Goal: Task Accomplishment & Management: Use online tool/utility

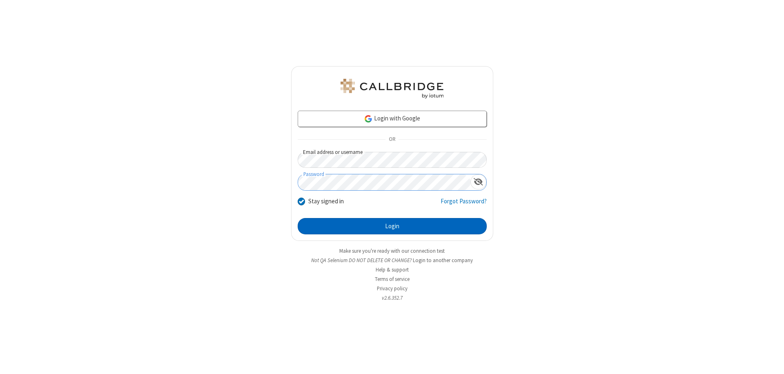
click at [392, 226] on button "Login" at bounding box center [392, 226] width 189 height 16
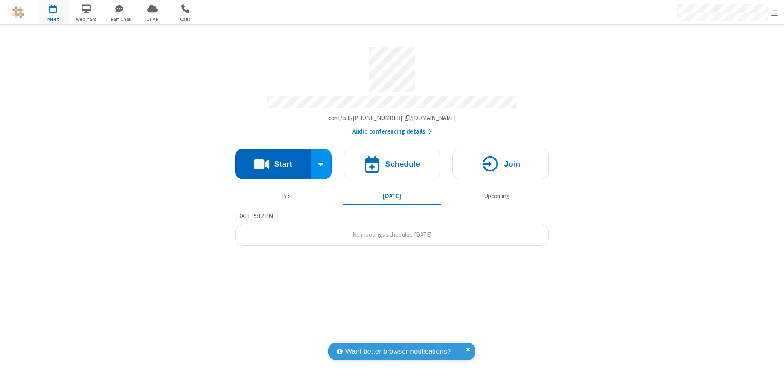
click at [273, 160] on button "Start" at bounding box center [273, 164] width 76 height 31
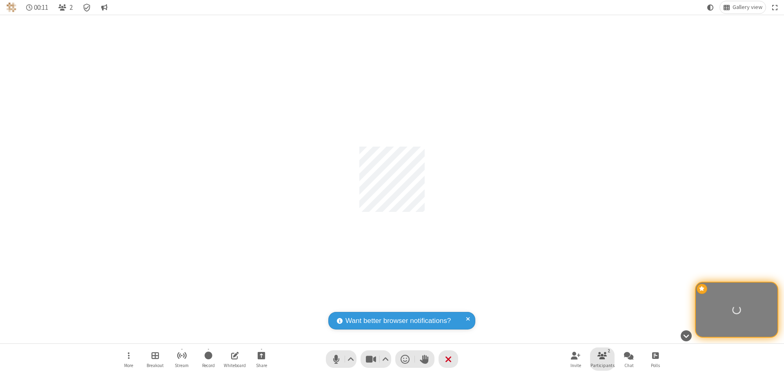
click at [602, 365] on span "Participants" at bounding box center [602, 365] width 24 height 5
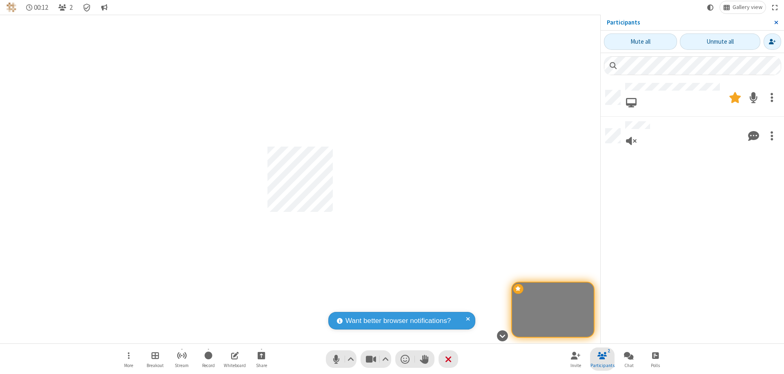
click at [776, 22] on span "Close sidebar" at bounding box center [776, 22] width 4 height 7
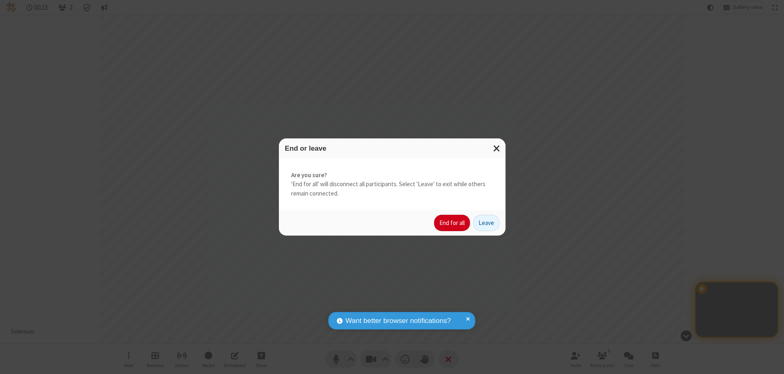
click at [452, 223] on button "End for all" at bounding box center [452, 223] width 36 height 16
